Goal: Feedback & Contribution: Leave review/rating

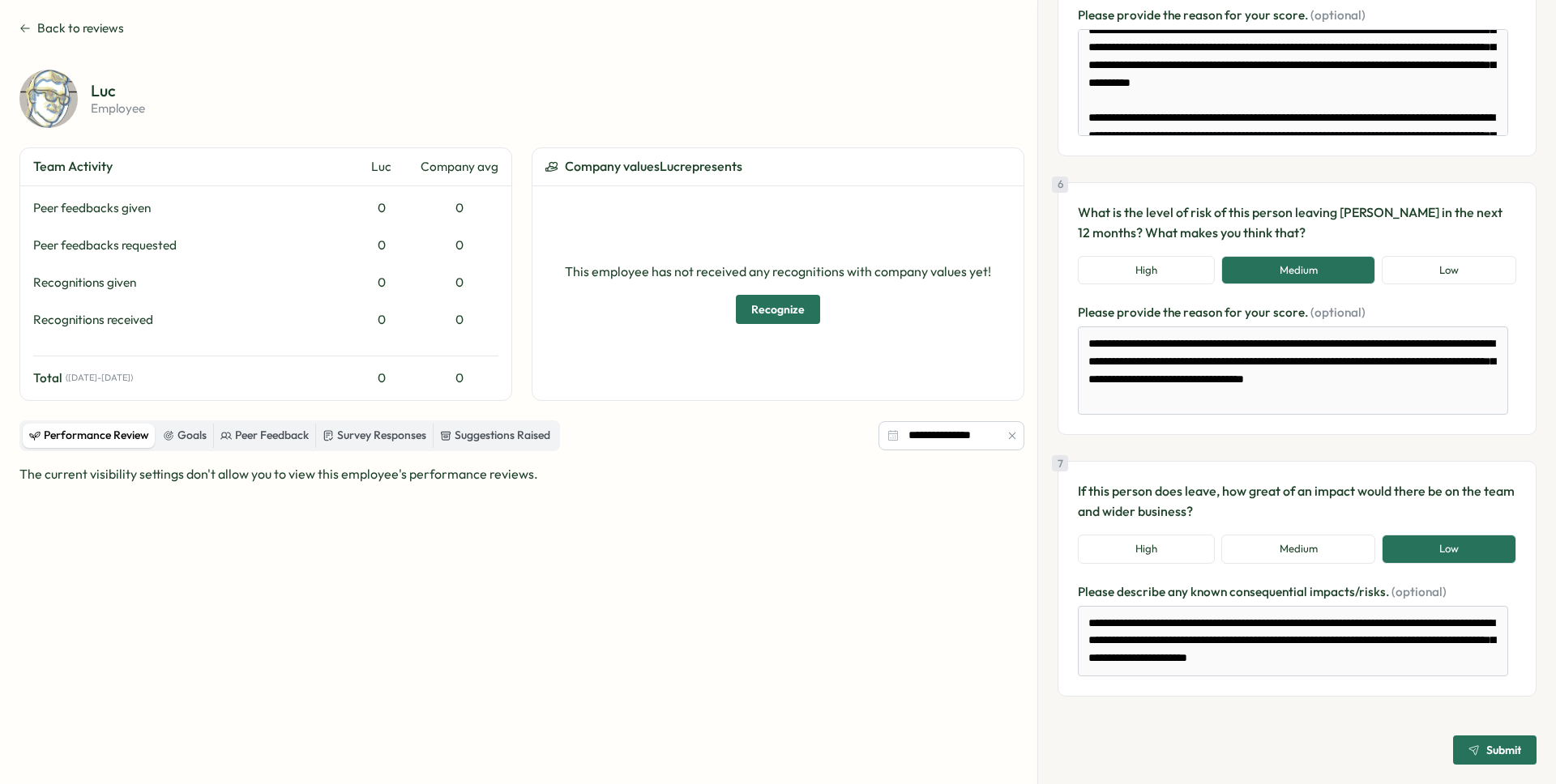
scroll to position [1230, 0]
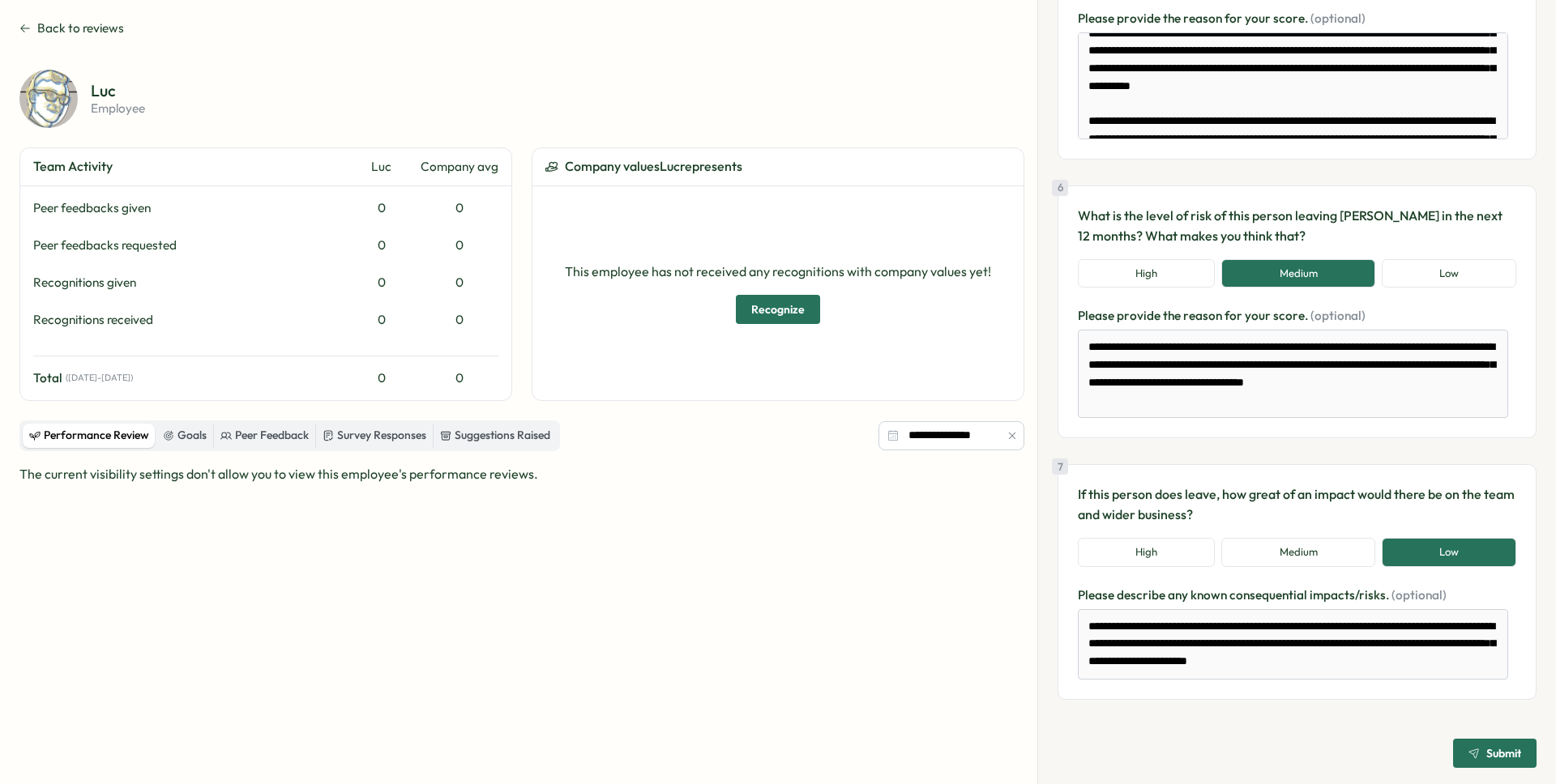
click at [1487, 755] on span "Submit" at bounding box center [1504, 754] width 35 height 12
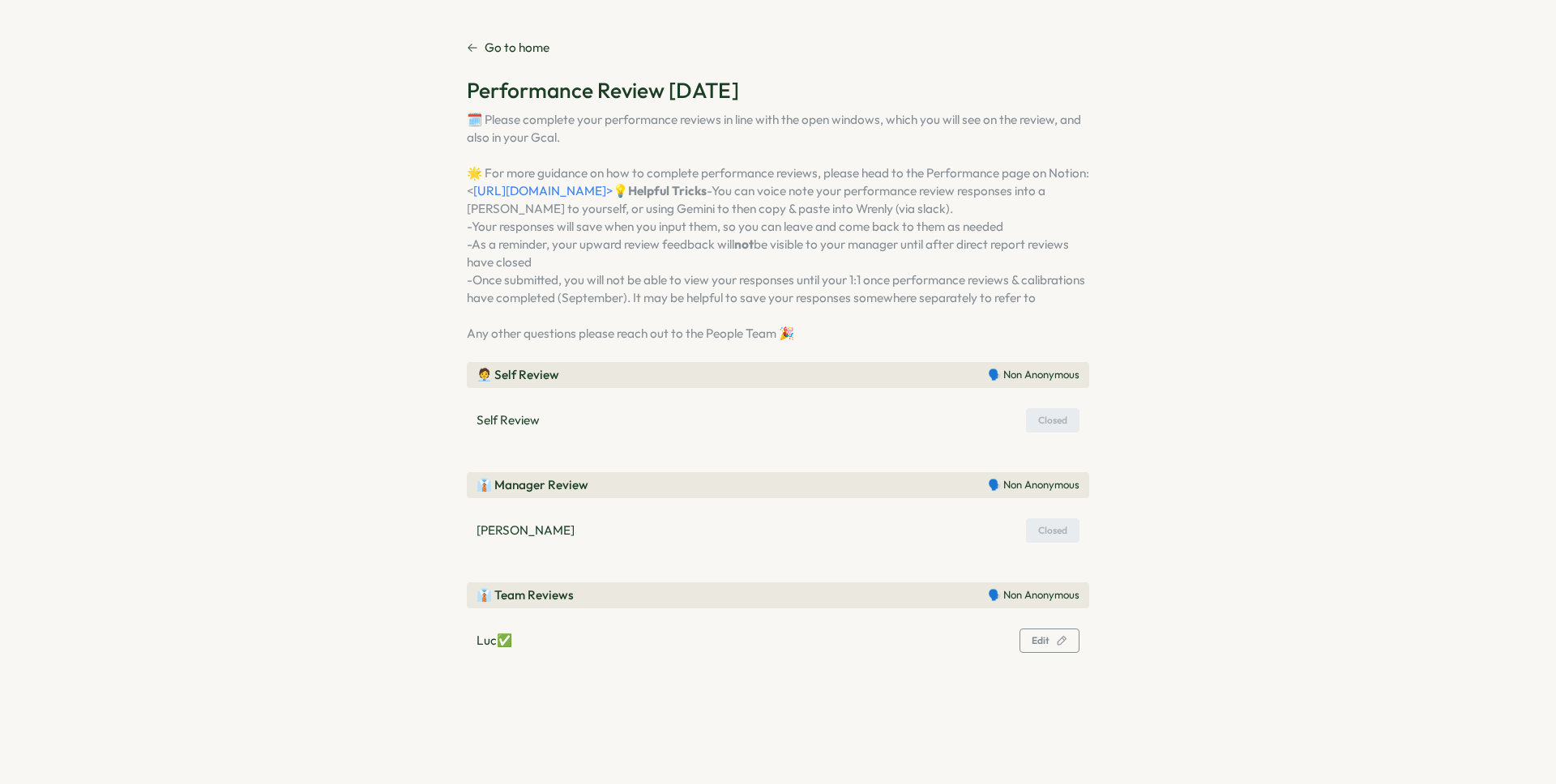
click at [514, 47] on p "Go to home" at bounding box center [517, 48] width 65 height 18
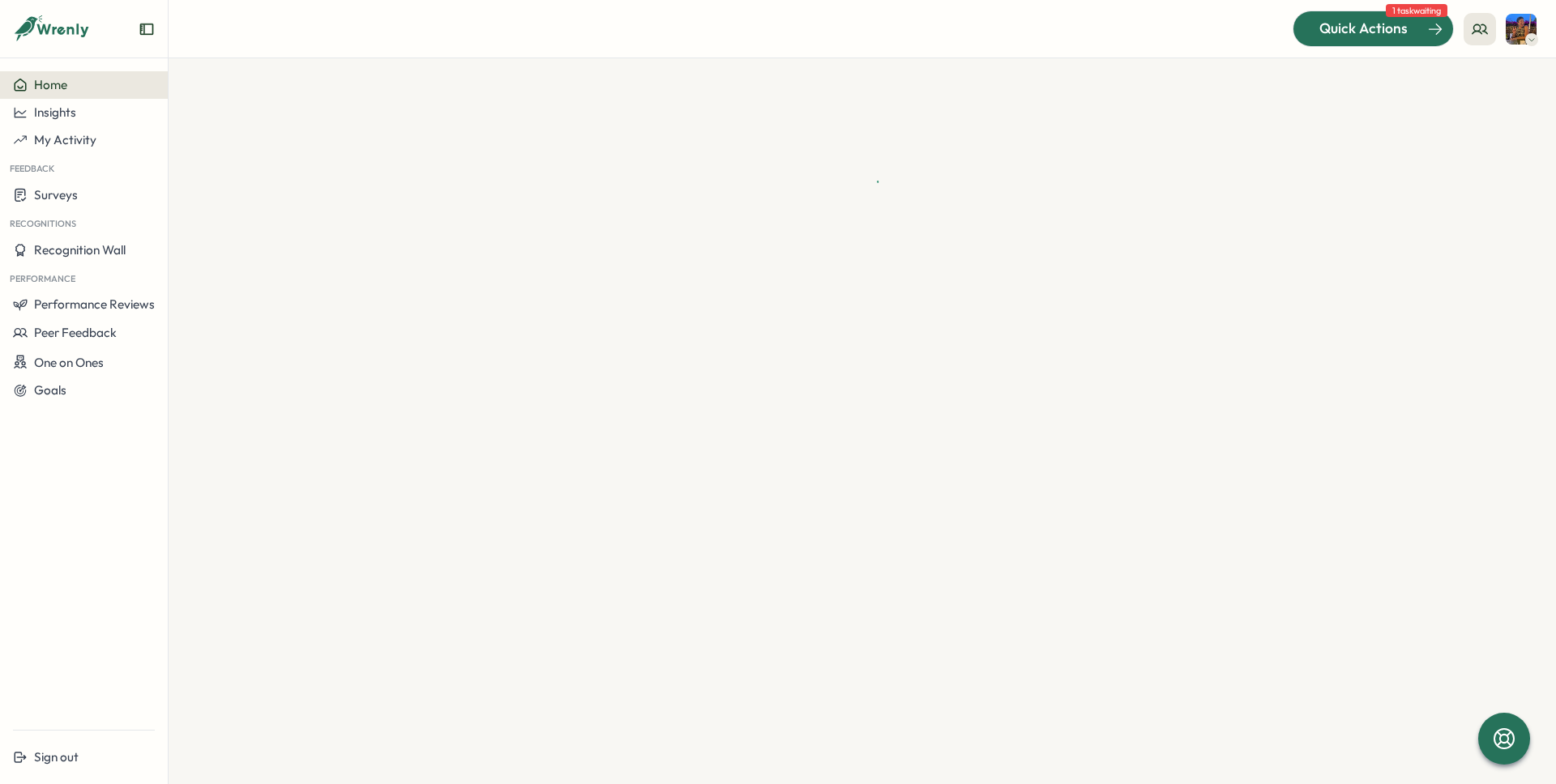
click at [1379, 37] on span "Quick Actions" at bounding box center [1364, 27] width 88 height 21
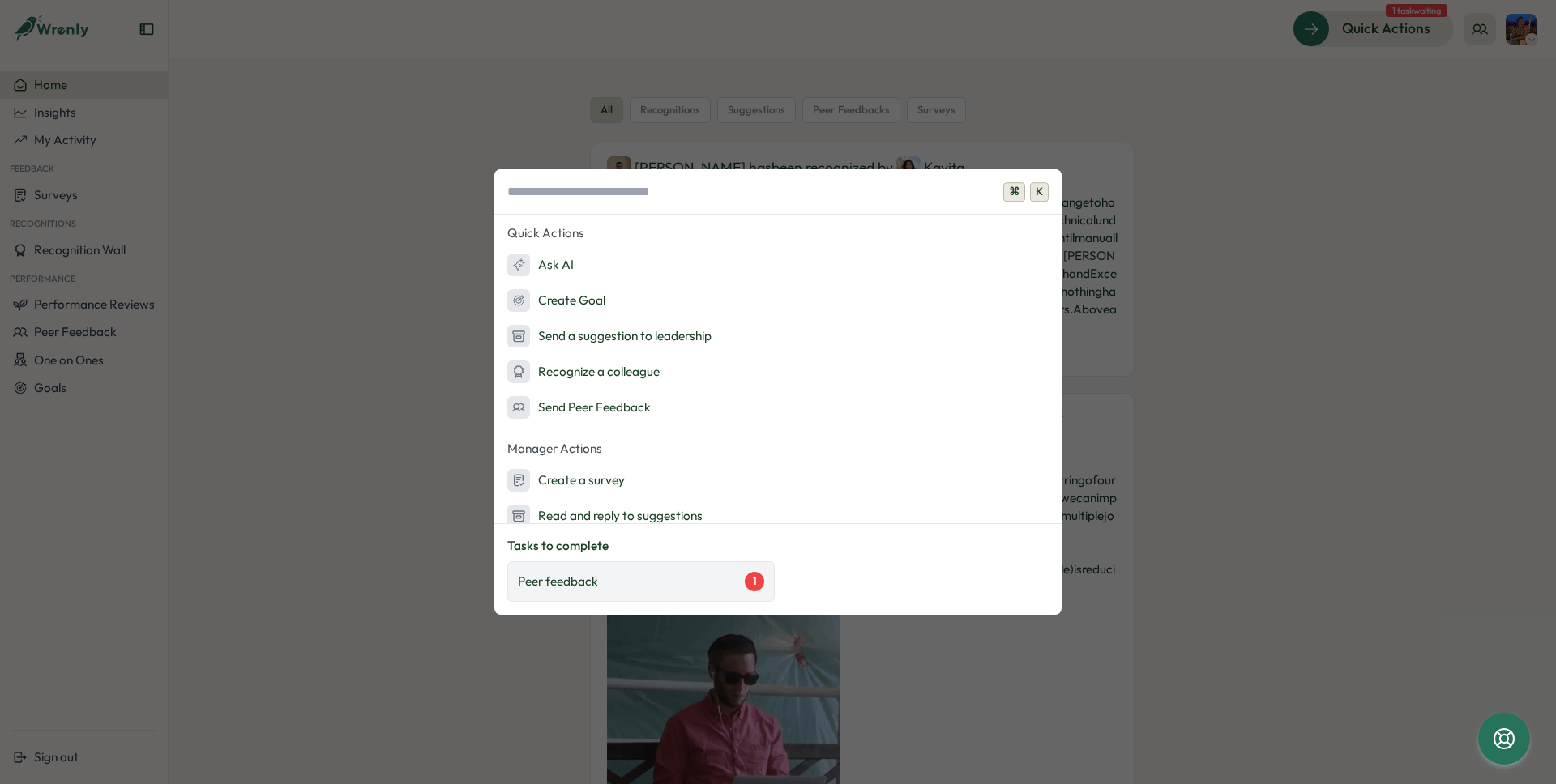
click at [724, 584] on div "Peer feedback 1" at bounding box center [641, 582] width 246 height 20
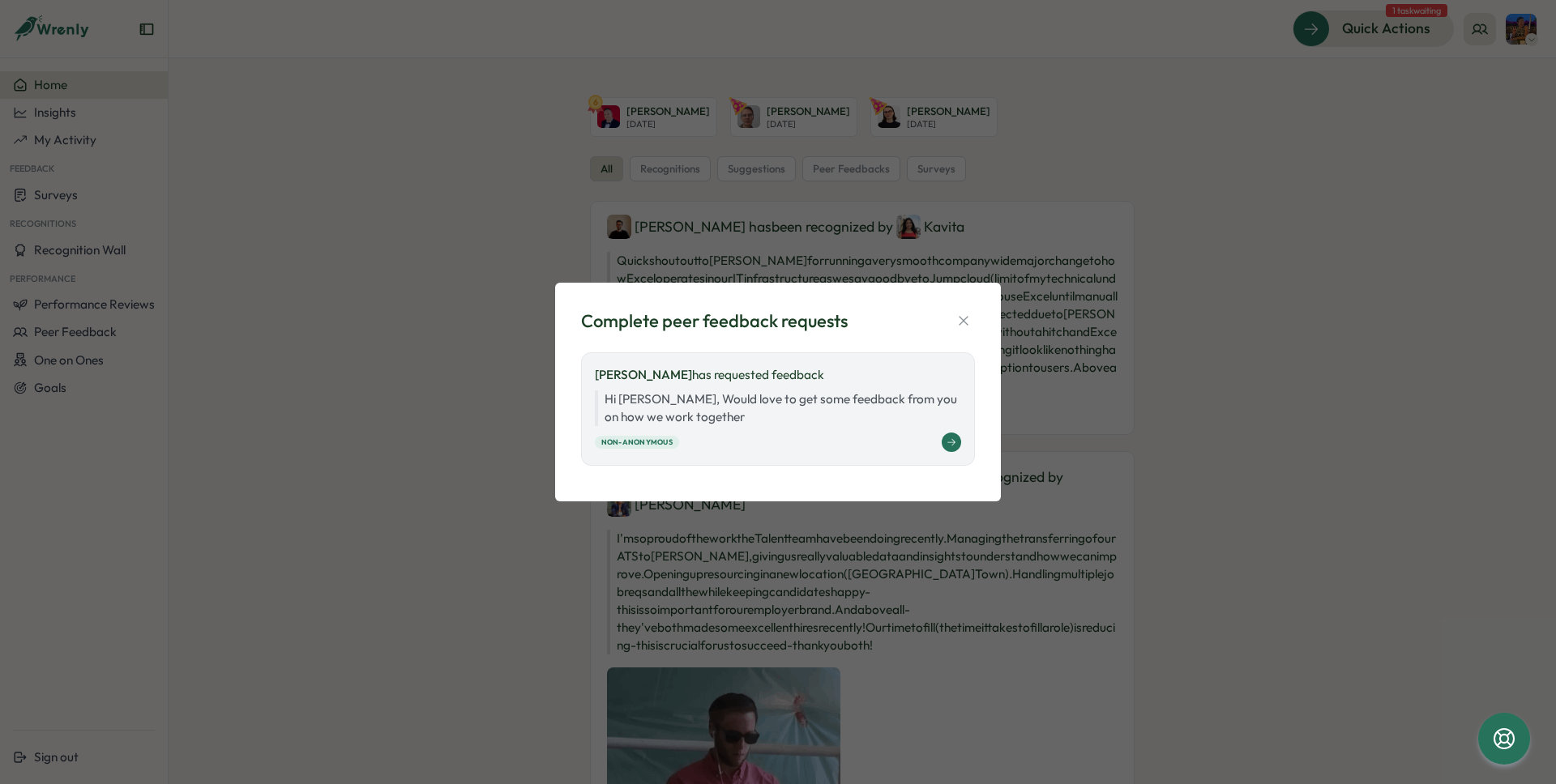
click at [957, 444] on button at bounding box center [952, 443] width 20 height 20
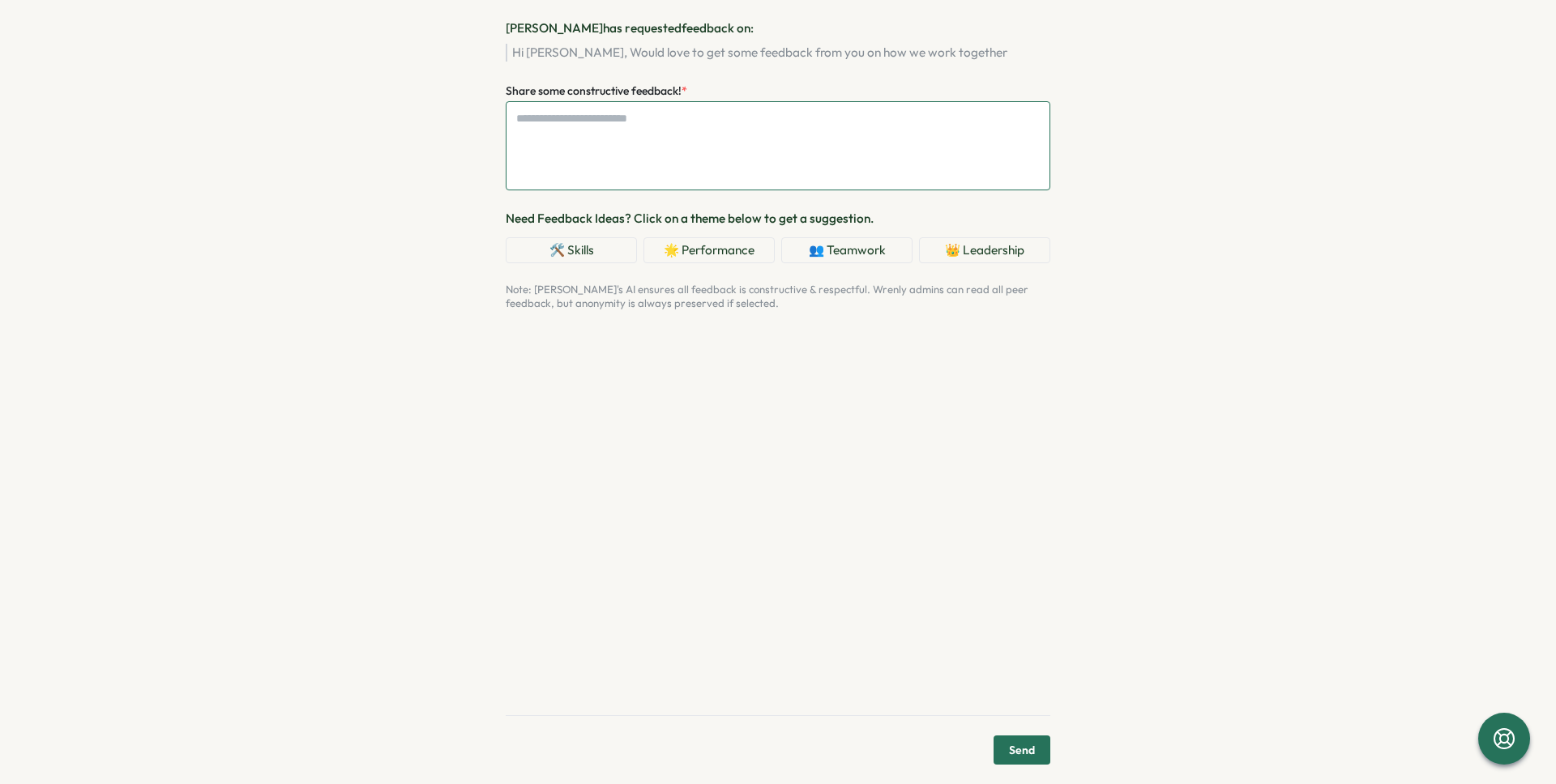
click at [695, 136] on textarea "Share some constructive feedback! *" at bounding box center [778, 145] width 545 height 89
type textarea "*"
